Goal: Navigation & Orientation: Find specific page/section

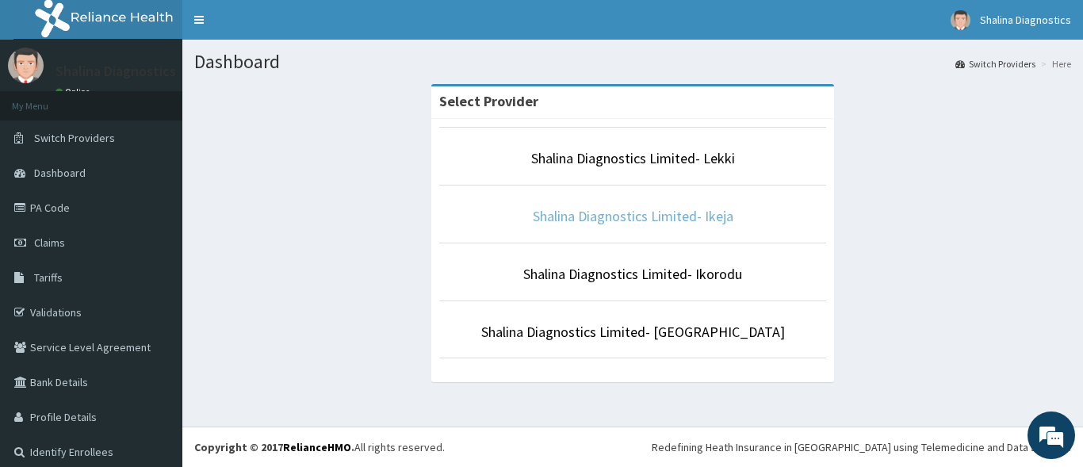
click at [639, 213] on link "Shalina Diagnostics Limited- Ikeja" at bounding box center [633, 216] width 201 height 18
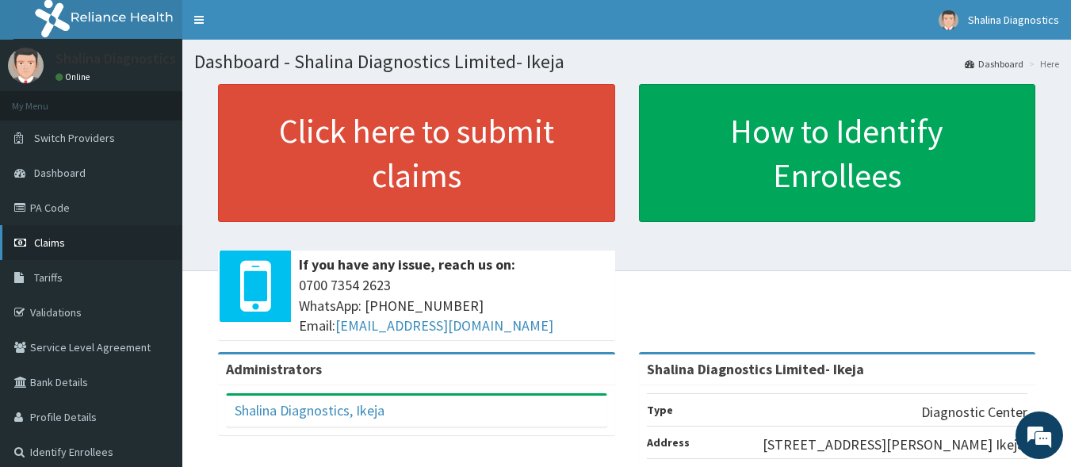
click at [60, 244] on span "Claims" at bounding box center [49, 242] width 31 height 14
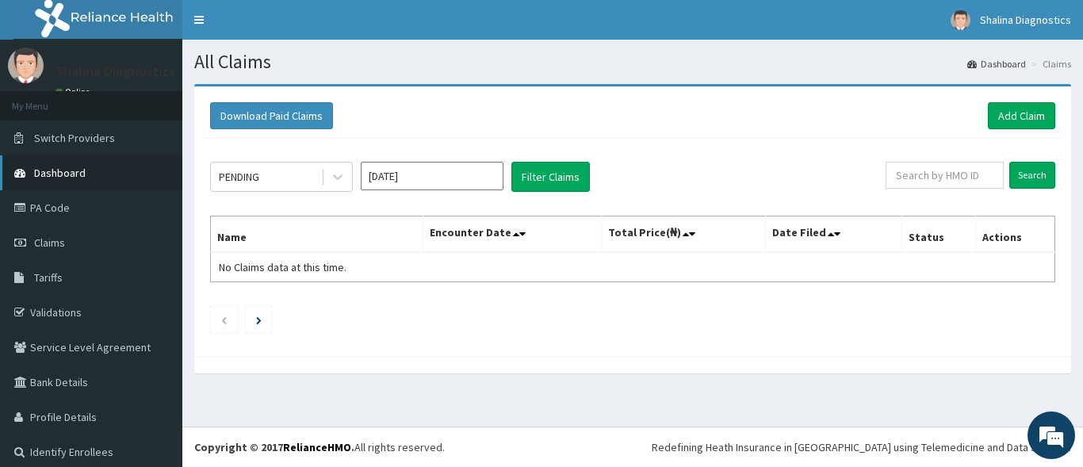
click at [68, 174] on span "Dashboard" at bounding box center [60, 173] width 52 height 14
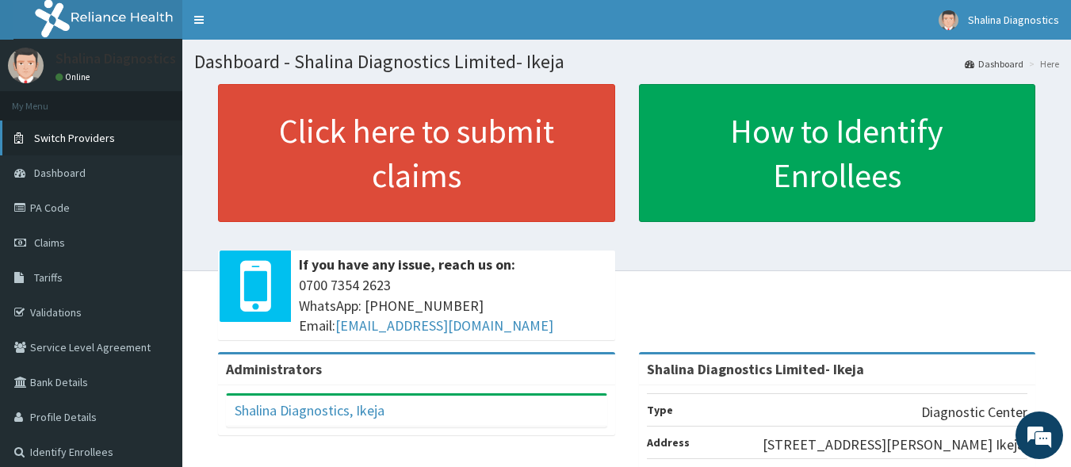
click at [109, 136] on span "Switch Providers" at bounding box center [74, 138] width 81 height 14
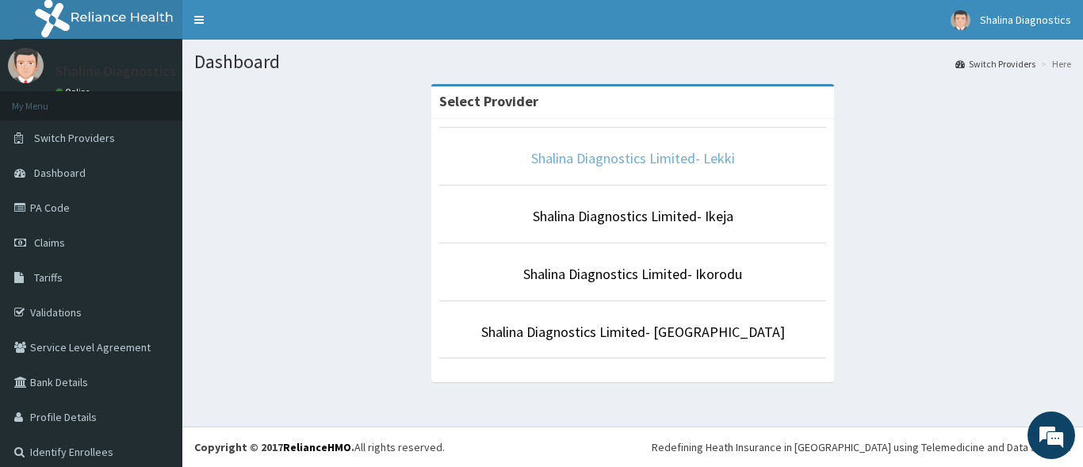
click at [655, 159] on link "Shalina Diagnostics Limited- Lekki" at bounding box center [633, 158] width 204 height 18
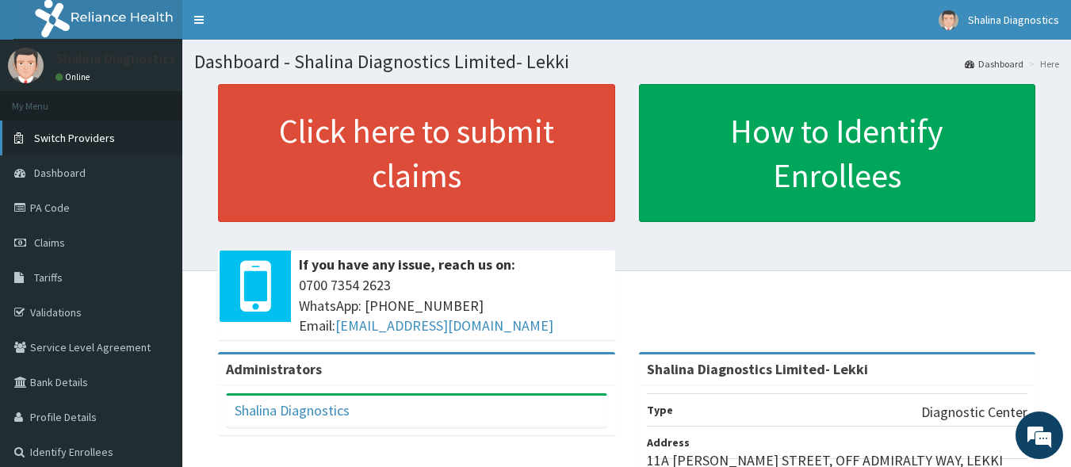
click at [90, 141] on span "Switch Providers" at bounding box center [74, 138] width 81 height 14
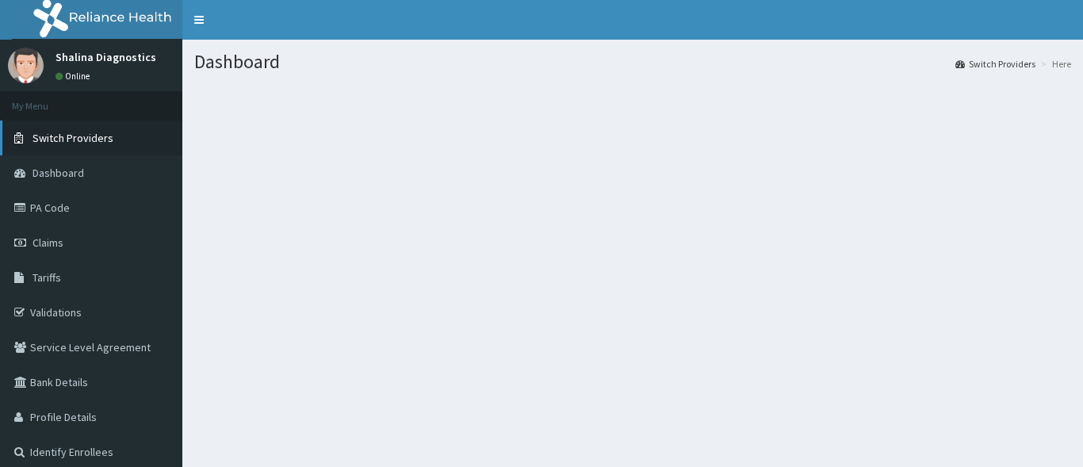
click at [109, 137] on span "Switch Providers" at bounding box center [73, 138] width 81 height 14
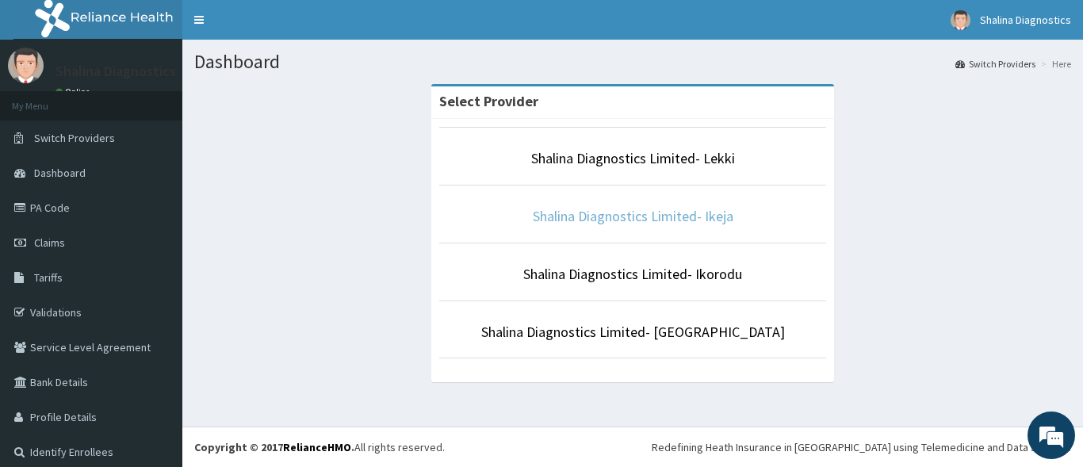
click at [657, 217] on link "Shalina Diagnostics Limited- Ikeja" at bounding box center [633, 216] width 201 height 18
